Goal: Information Seeking & Learning: Learn about a topic

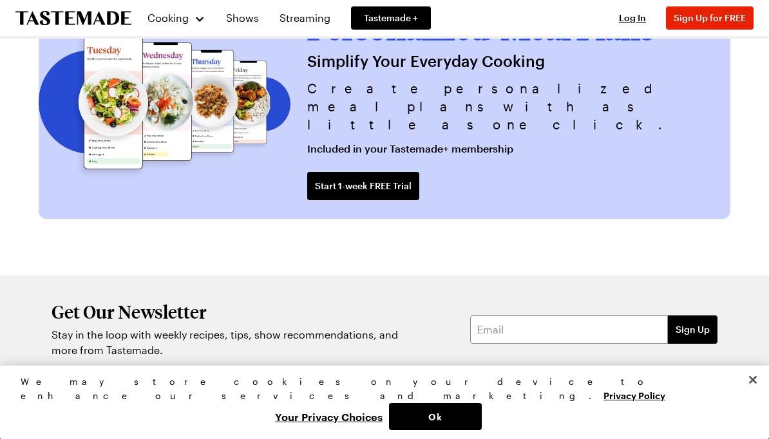
scroll to position [3091, 0]
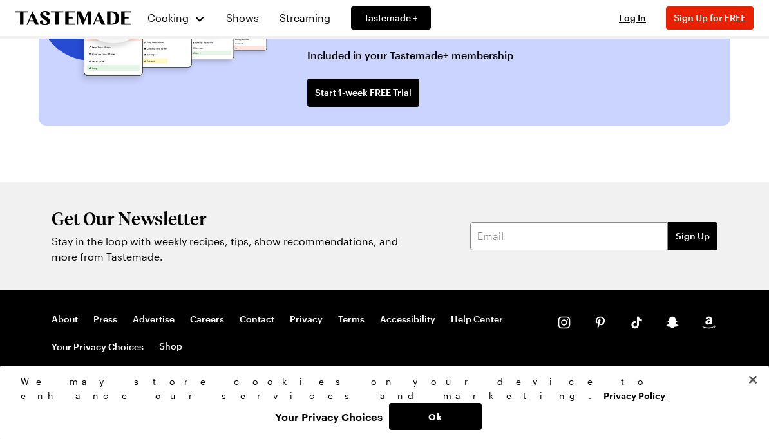
click at [481, 413] on button "Ok" at bounding box center [435, 416] width 93 height 27
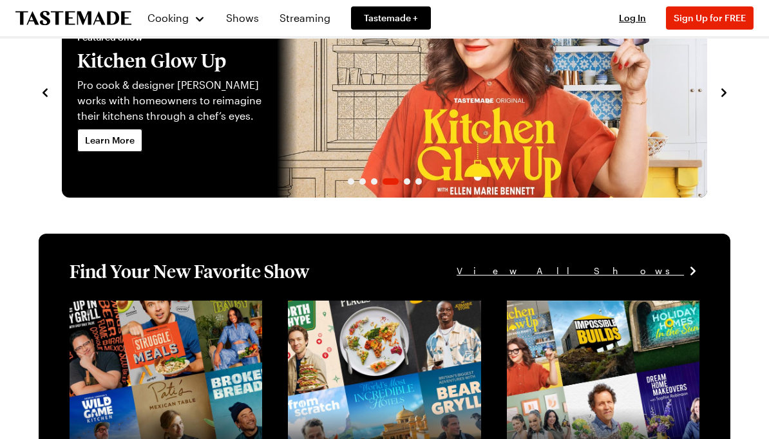
scroll to position [0, 0]
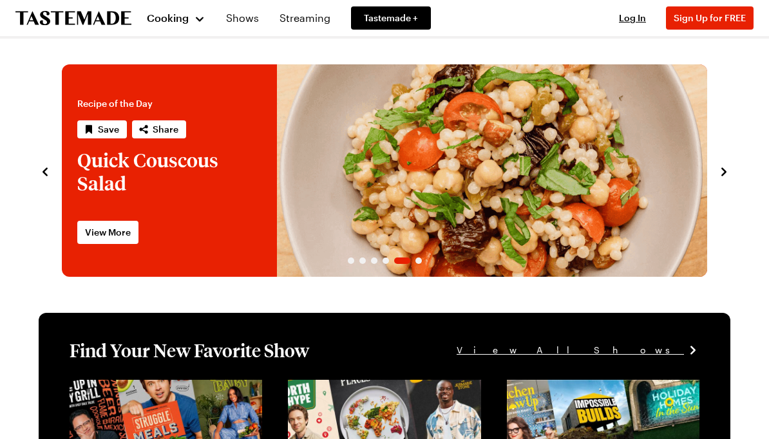
click at [188, 22] on span "Cooking" at bounding box center [168, 18] width 42 height 12
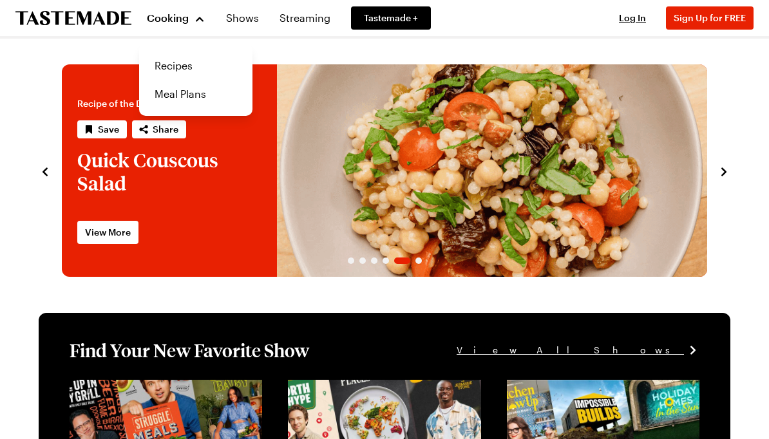
click at [178, 70] on link "Recipes" at bounding box center [196, 65] width 98 height 28
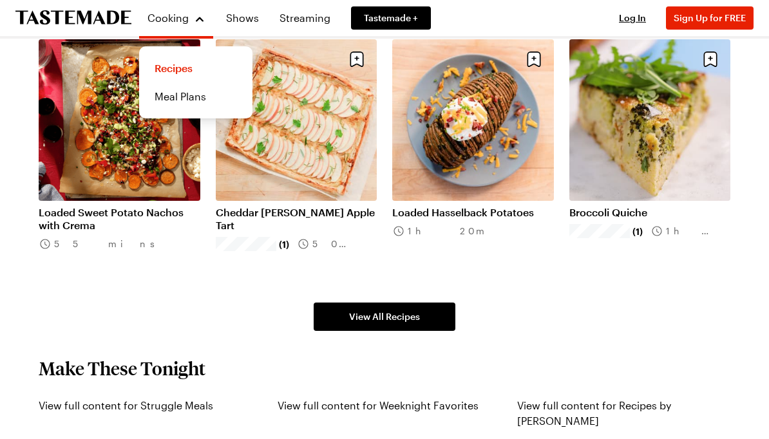
scroll to position [731, 0]
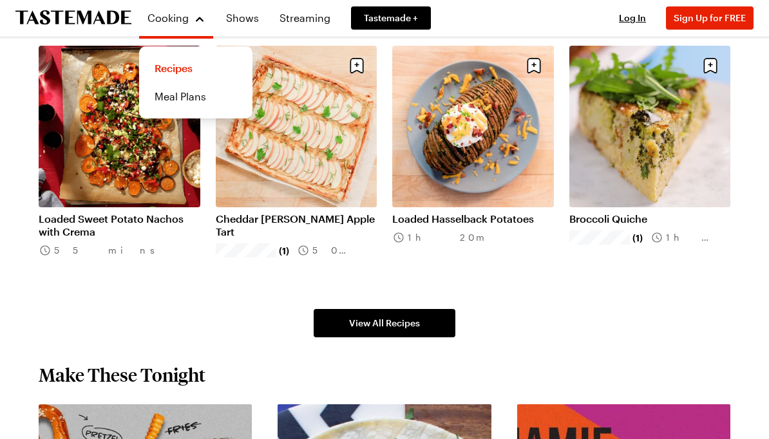
click at [419, 326] on span "View All Recipes" at bounding box center [384, 323] width 71 height 13
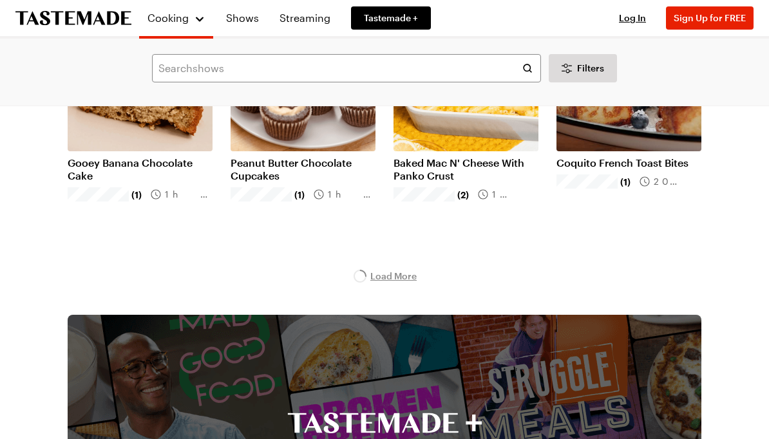
scroll to position [9036, 0]
